Goal: Task Accomplishment & Management: Manage account settings

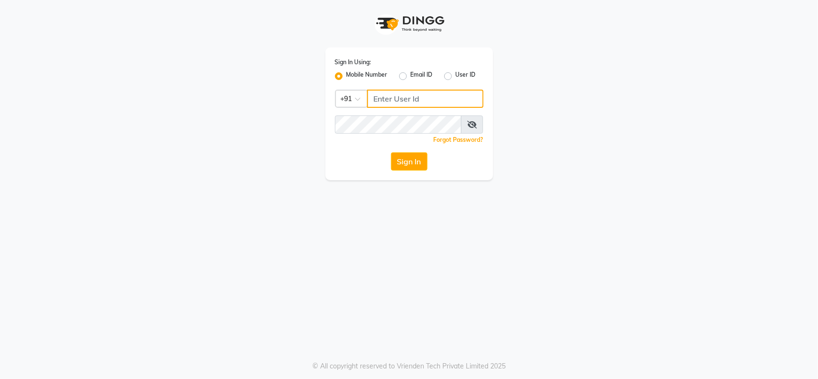
drag, startPoint x: 456, startPoint y: 104, endPoint x: 480, endPoint y: 92, distance: 26.4
click at [456, 104] on input "Username" at bounding box center [425, 99] width 116 height 18
type input "9982351111"
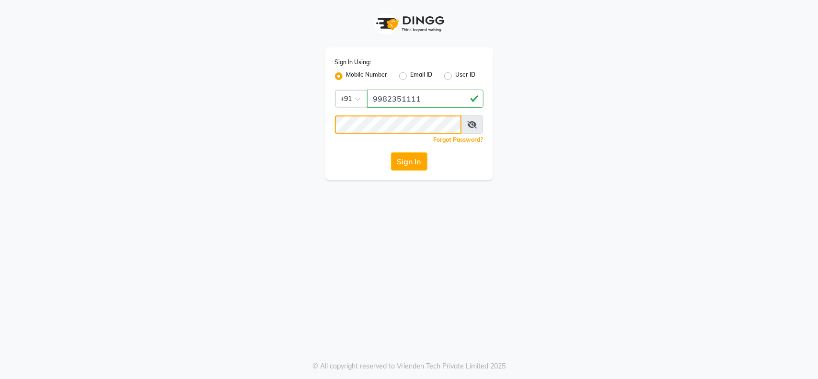
click at [391, 152] on button "Sign In" at bounding box center [409, 161] width 36 height 18
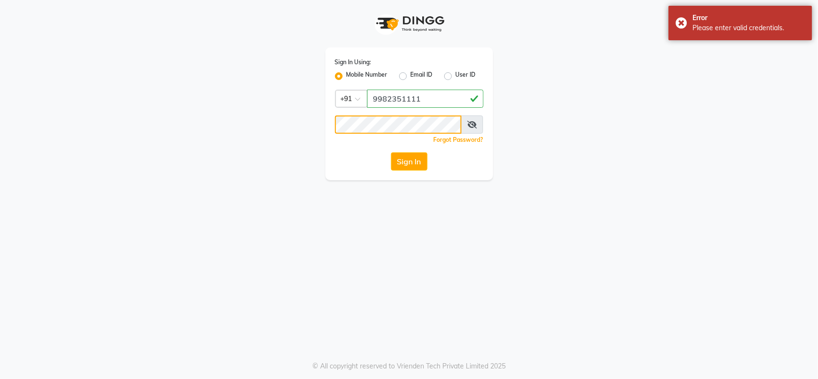
click at [219, 122] on div "Sign In Using: Mobile Number Email ID User ID Country Code × [PHONE_NUMBER] Rem…" at bounding box center [409, 90] width 546 height 180
click at [391, 152] on button "Sign In" at bounding box center [409, 161] width 36 height 18
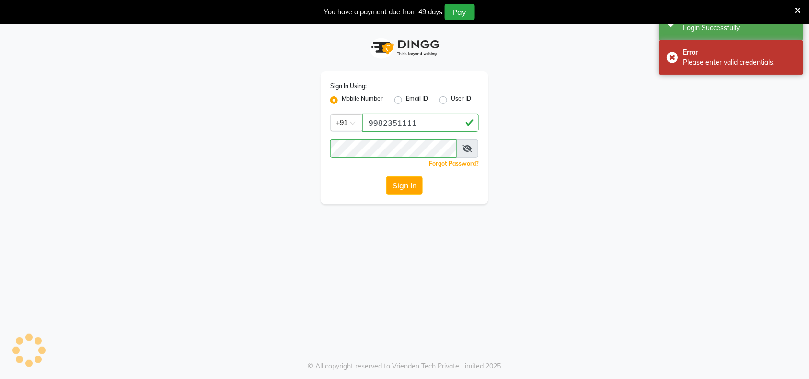
select select "service"
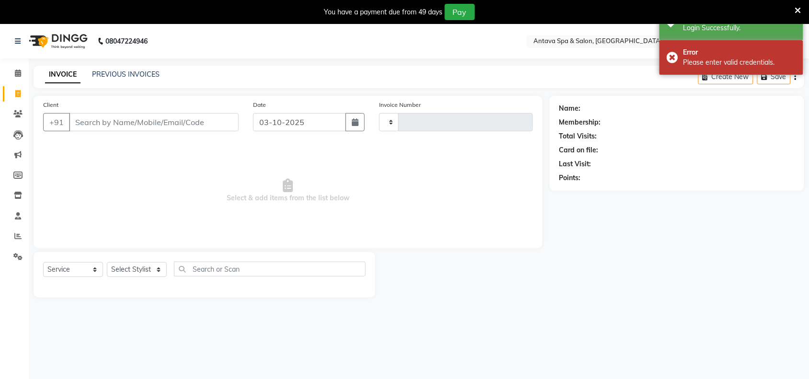
select select "en"
type input "0977"
select select "5663"
click at [798, 8] on icon at bounding box center [798, 10] width 6 height 9
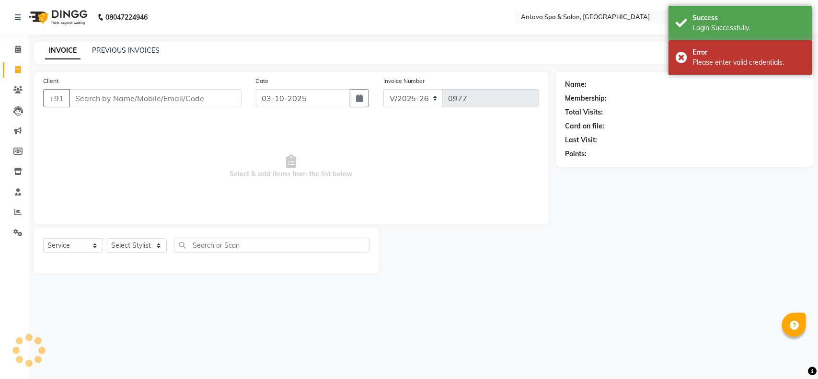
select select "package"
select select "41525"
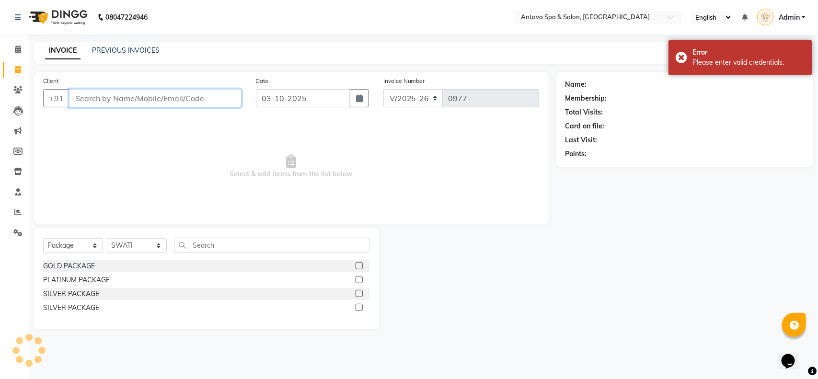
click at [95, 97] on input "Client" at bounding box center [155, 98] width 173 height 18
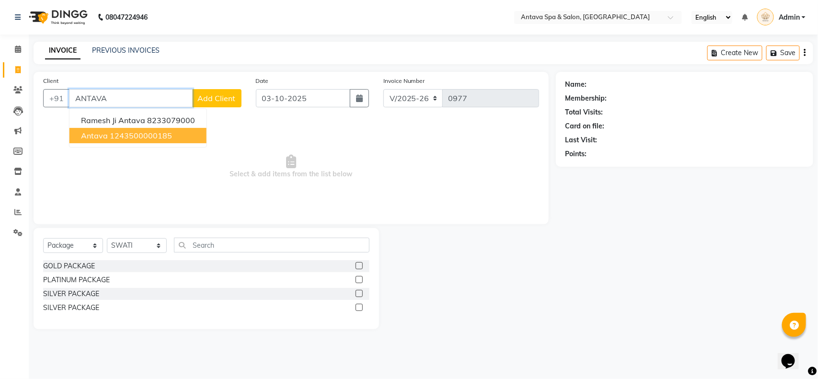
click at [123, 131] on ngb-highlight "1243500000185" at bounding box center [141, 136] width 62 height 10
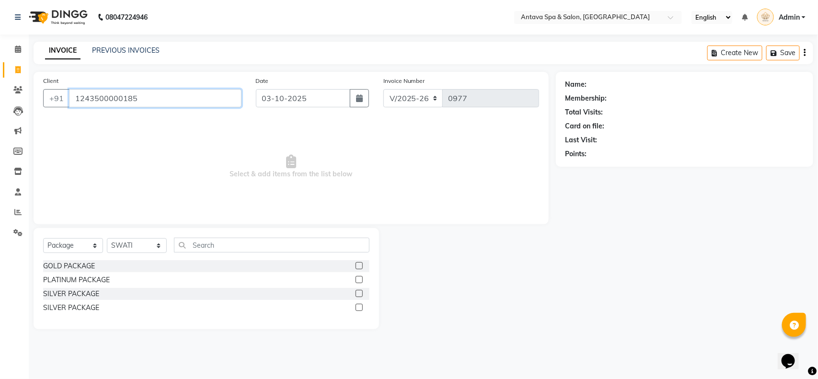
type input "1243500000185"
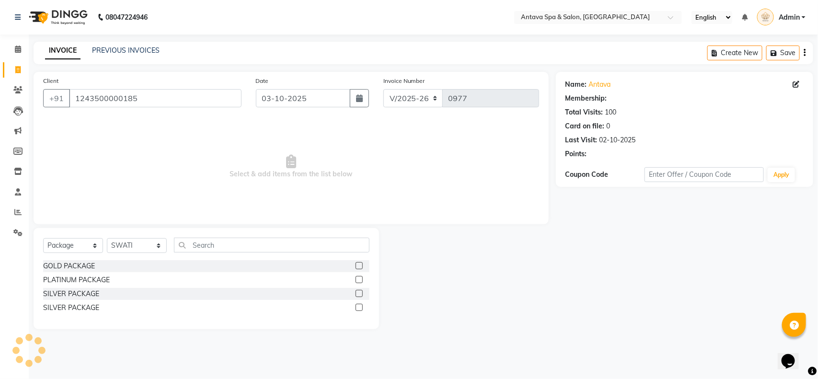
click at [82, 254] on div "Select Service Product Membership Package Voucher Prepaid Gift Card Select Styl…" at bounding box center [206, 249] width 326 height 23
click at [84, 252] on select "Select Service Product Membership Package Voucher Prepaid Gift Card" at bounding box center [73, 245] width 60 height 15
select select "service"
click at [43, 238] on select "Select Service Product Membership Package Voucher Prepaid Gift Card" at bounding box center [73, 245] width 60 height 15
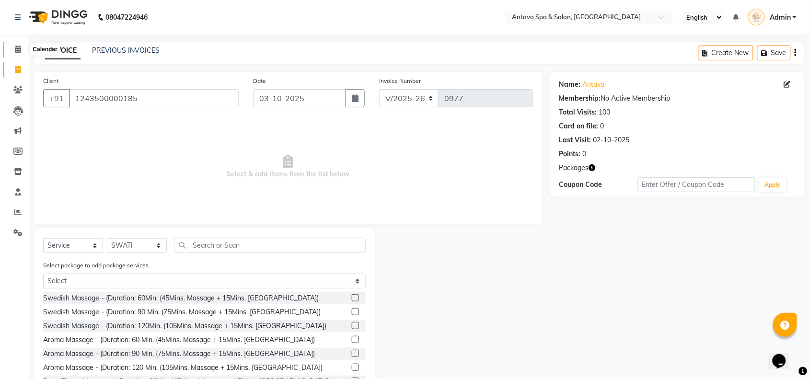
click at [24, 48] on span at bounding box center [18, 49] width 17 height 11
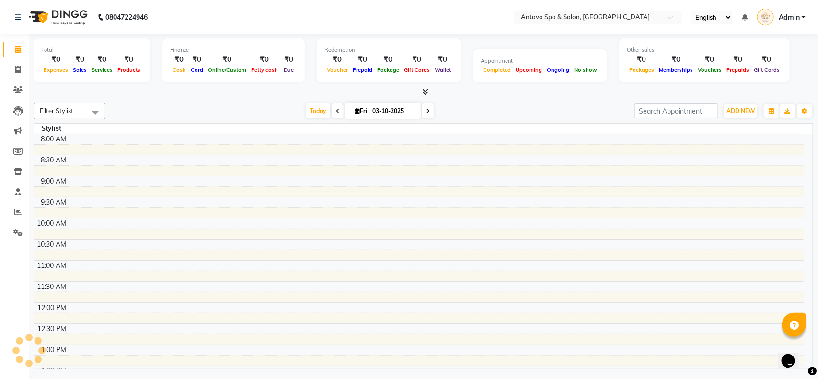
click at [22, 81] on li "Clients" at bounding box center [14, 90] width 29 height 21
click at [20, 87] on icon at bounding box center [17, 89] width 9 height 7
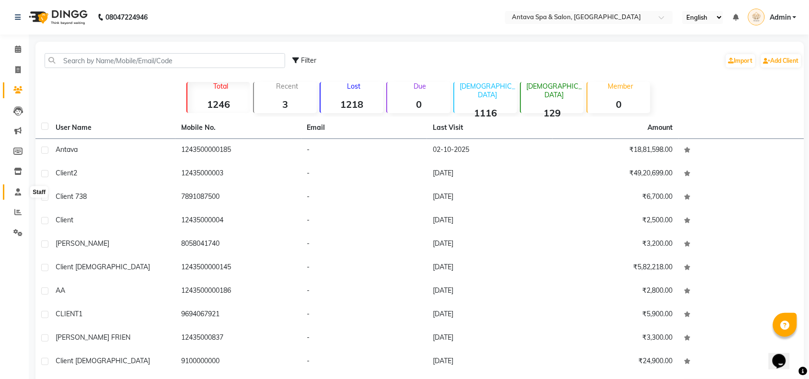
click at [20, 193] on icon at bounding box center [18, 191] width 6 height 7
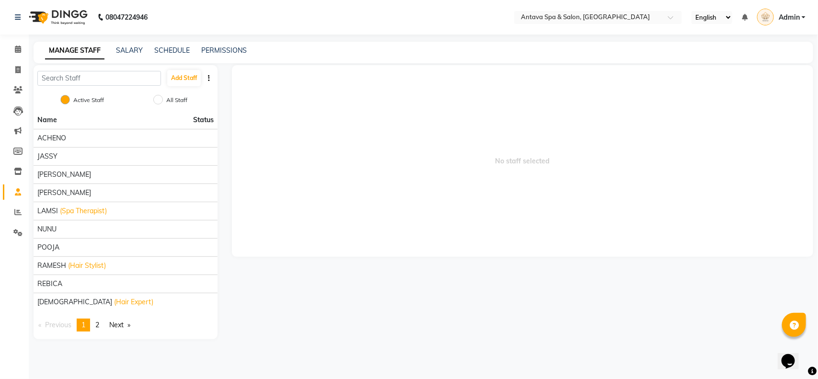
click at [205, 81] on button "button" at bounding box center [209, 78] width 10 height 10
click at [186, 82] on button "Add Staff" at bounding box center [184, 78] width 34 height 16
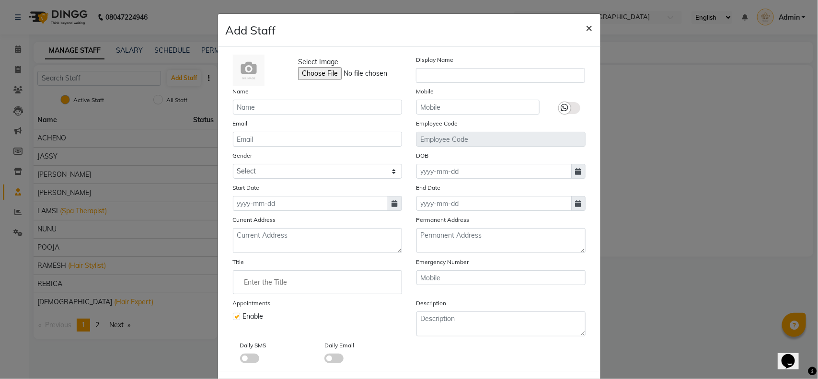
click at [586, 28] on span "×" at bounding box center [589, 27] width 7 height 14
checkbox input "false"
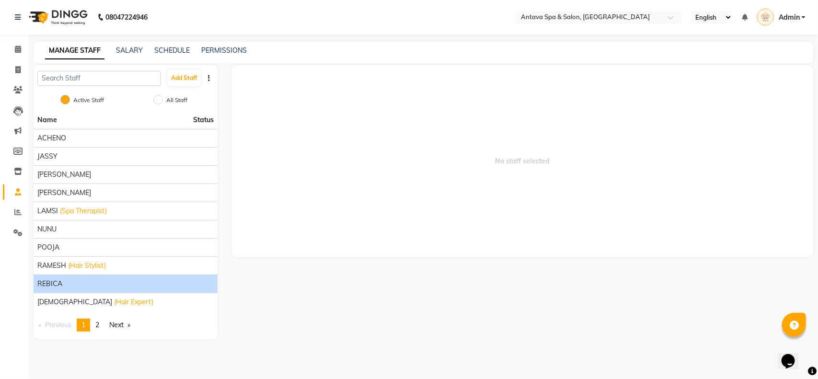
drag, startPoint x: 77, startPoint y: 278, endPoint x: 95, endPoint y: 282, distance: 18.1
click at [95, 282] on div "REBICA" at bounding box center [125, 284] width 176 height 10
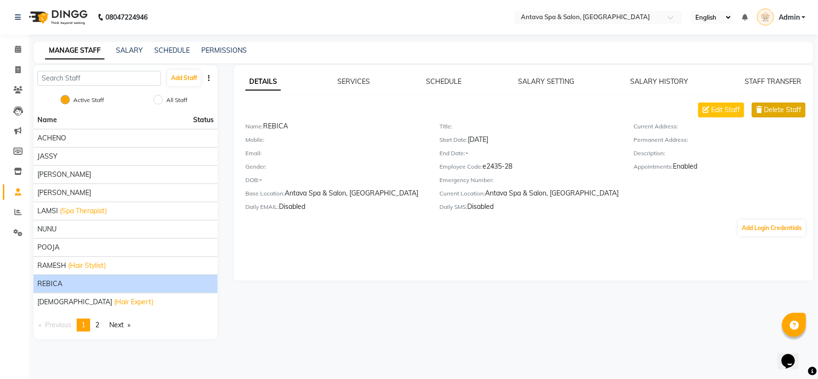
click at [764, 109] on span "Delete Staff" at bounding box center [782, 110] width 37 height 10
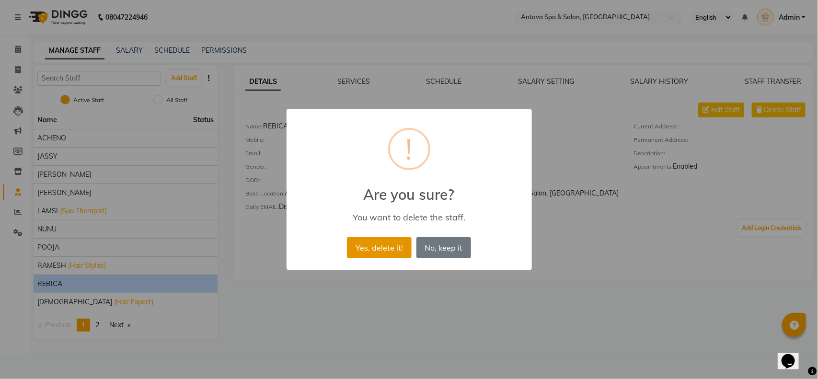
click at [384, 249] on button "Yes, delete it!" at bounding box center [379, 247] width 64 height 21
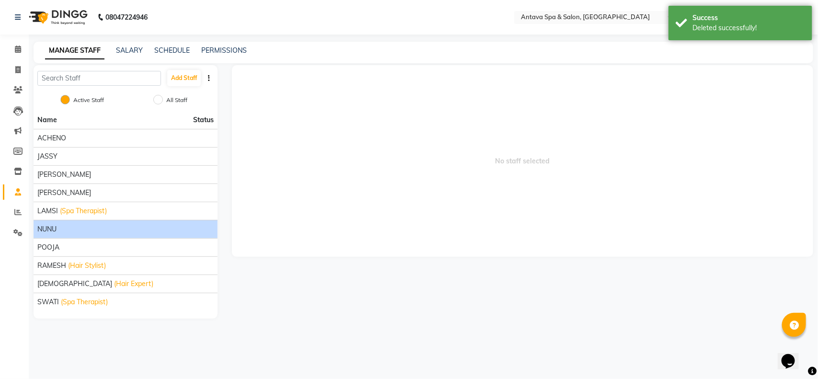
drag, startPoint x: 68, startPoint y: 231, endPoint x: 61, endPoint y: 231, distance: 6.7
click at [61, 231] on div "NUNU" at bounding box center [125, 229] width 176 height 10
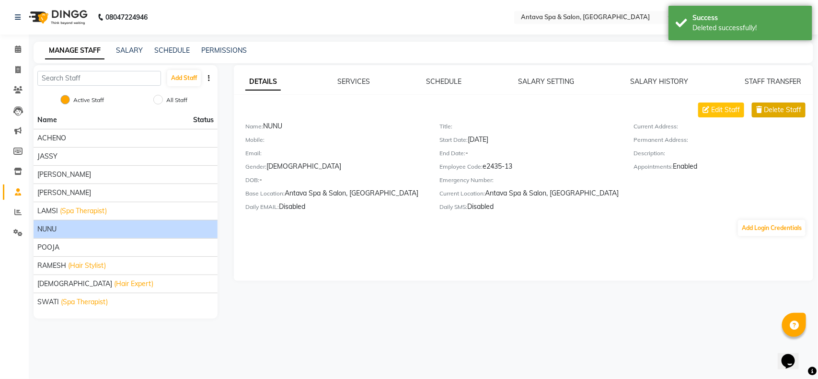
click at [782, 108] on span "Delete Staff" at bounding box center [782, 110] width 37 height 10
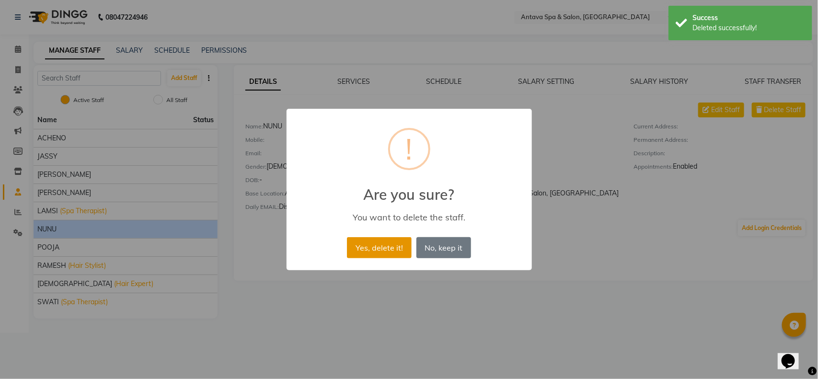
click at [365, 250] on button "Yes, delete it!" at bounding box center [379, 247] width 64 height 21
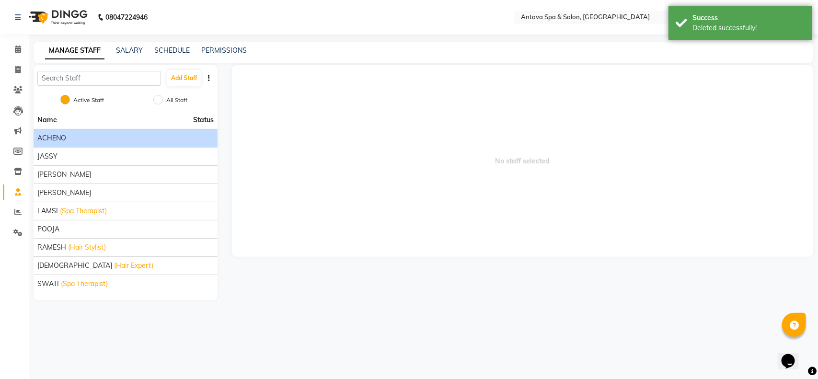
drag, startPoint x: 111, startPoint y: 134, endPoint x: 102, endPoint y: 134, distance: 9.6
click at [102, 134] on div "ACHENO" at bounding box center [125, 138] width 176 height 10
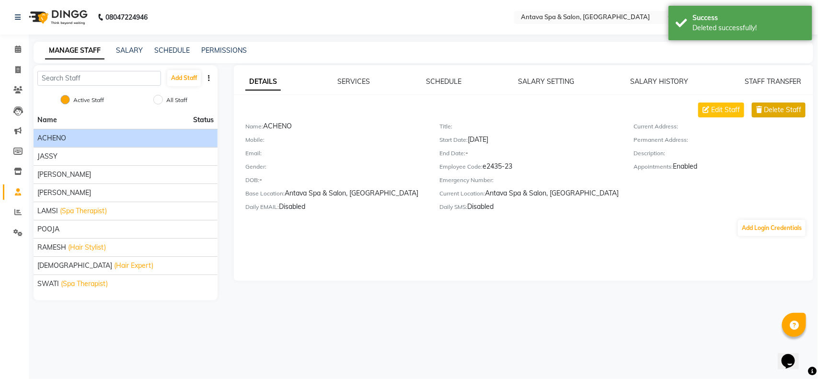
click at [789, 110] on span "Delete Staff" at bounding box center [782, 110] width 37 height 10
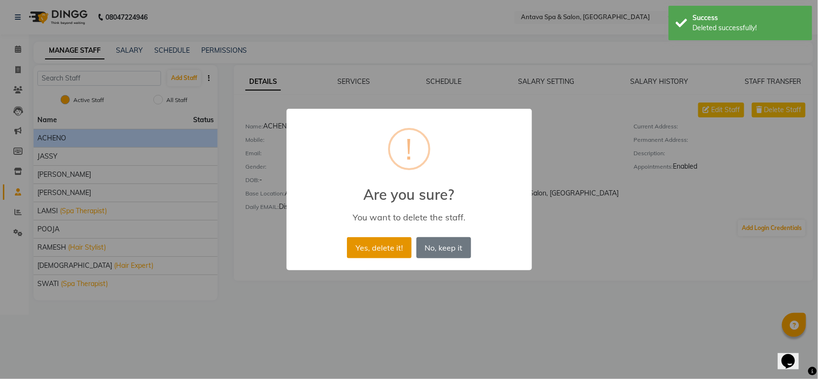
click at [384, 251] on button "Yes, delete it!" at bounding box center [379, 247] width 64 height 21
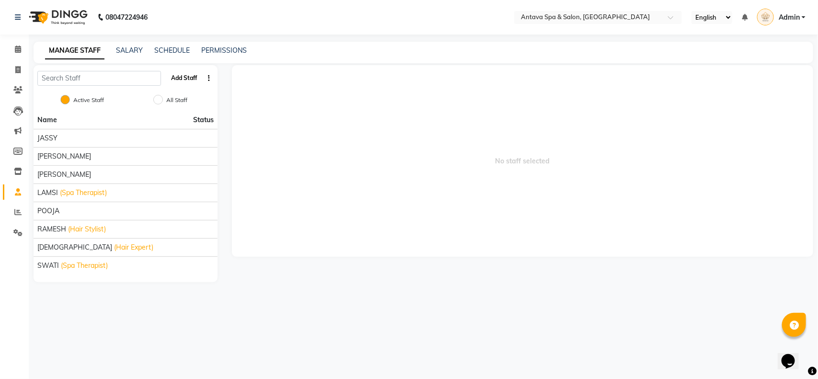
click at [196, 81] on button "Add Staff" at bounding box center [184, 78] width 34 height 16
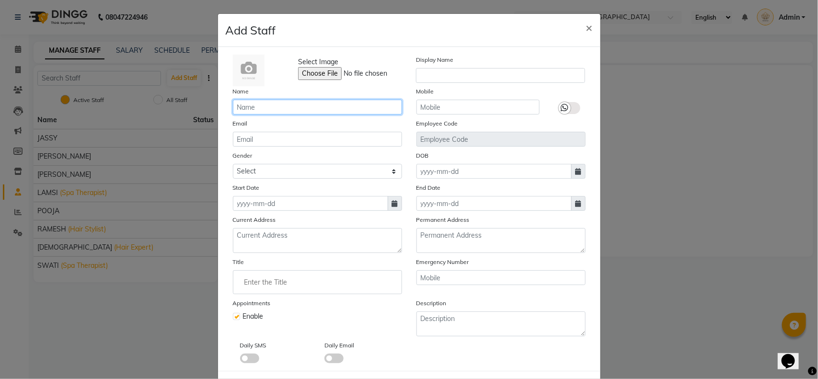
click at [295, 108] on input "text" at bounding box center [317, 107] width 169 height 15
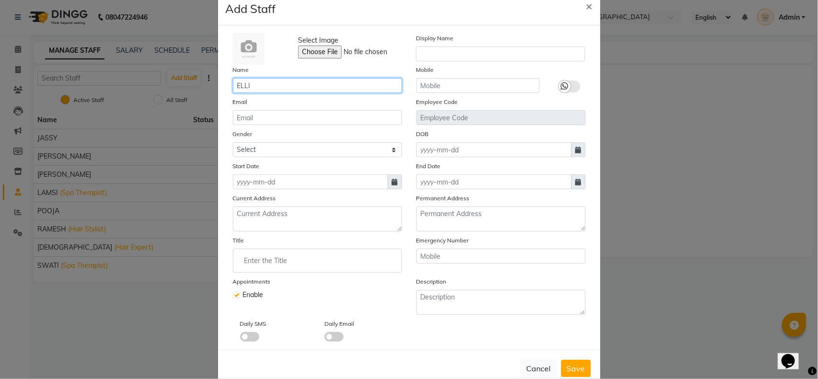
scroll to position [42, 0]
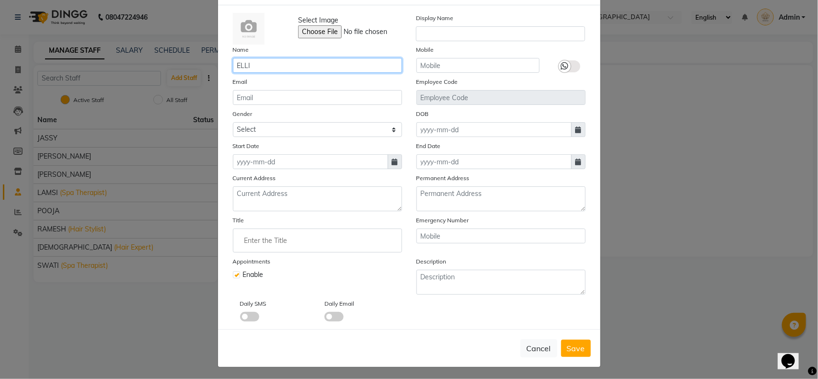
type input "ELLI"
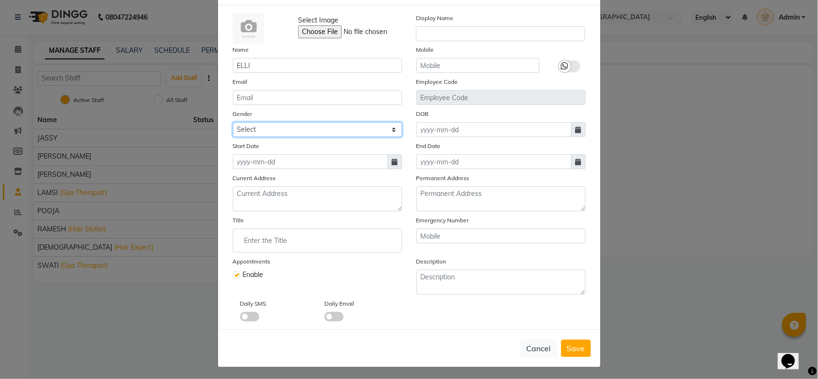
click at [281, 128] on select "Select [DEMOGRAPHIC_DATA] [DEMOGRAPHIC_DATA] Other Prefer Not To Say" at bounding box center [317, 129] width 169 height 15
select select "[DEMOGRAPHIC_DATA]"
click at [233, 122] on select "Select [DEMOGRAPHIC_DATA] [DEMOGRAPHIC_DATA] Other Prefer Not To Say" at bounding box center [317, 129] width 169 height 15
click at [392, 160] on icon at bounding box center [395, 162] width 6 height 7
select select "10"
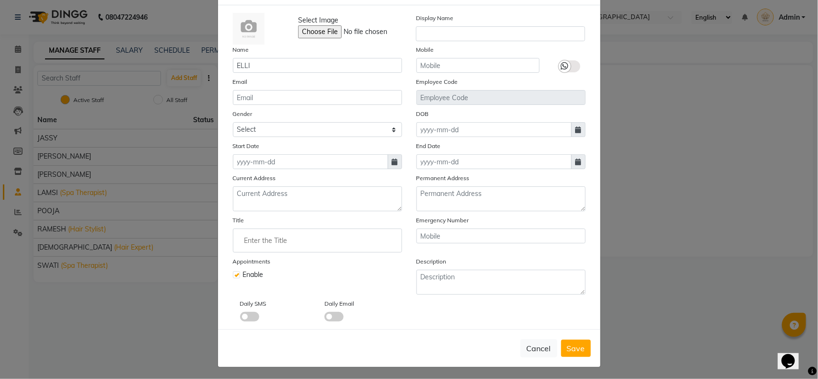
select select "2025"
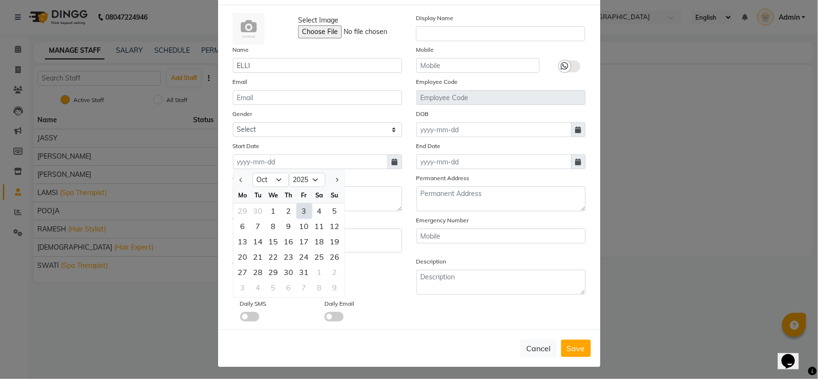
click at [297, 204] on div "3" at bounding box center [304, 211] width 15 height 15
type input "03-10-2025"
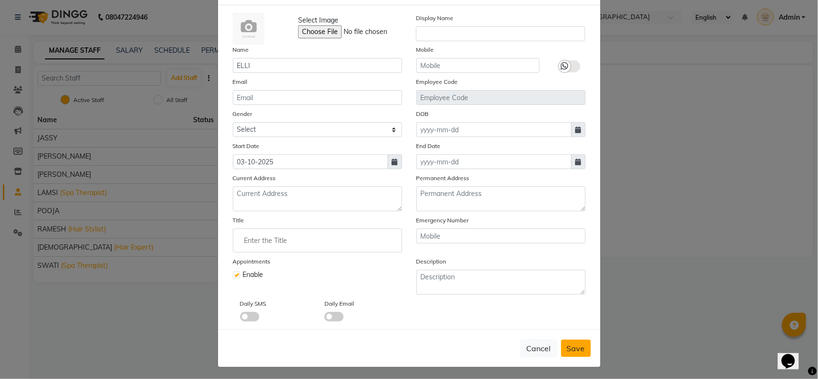
click at [570, 344] on span "Save" at bounding box center [576, 349] width 18 height 10
select select
checkbox input "false"
